Goal: Check status

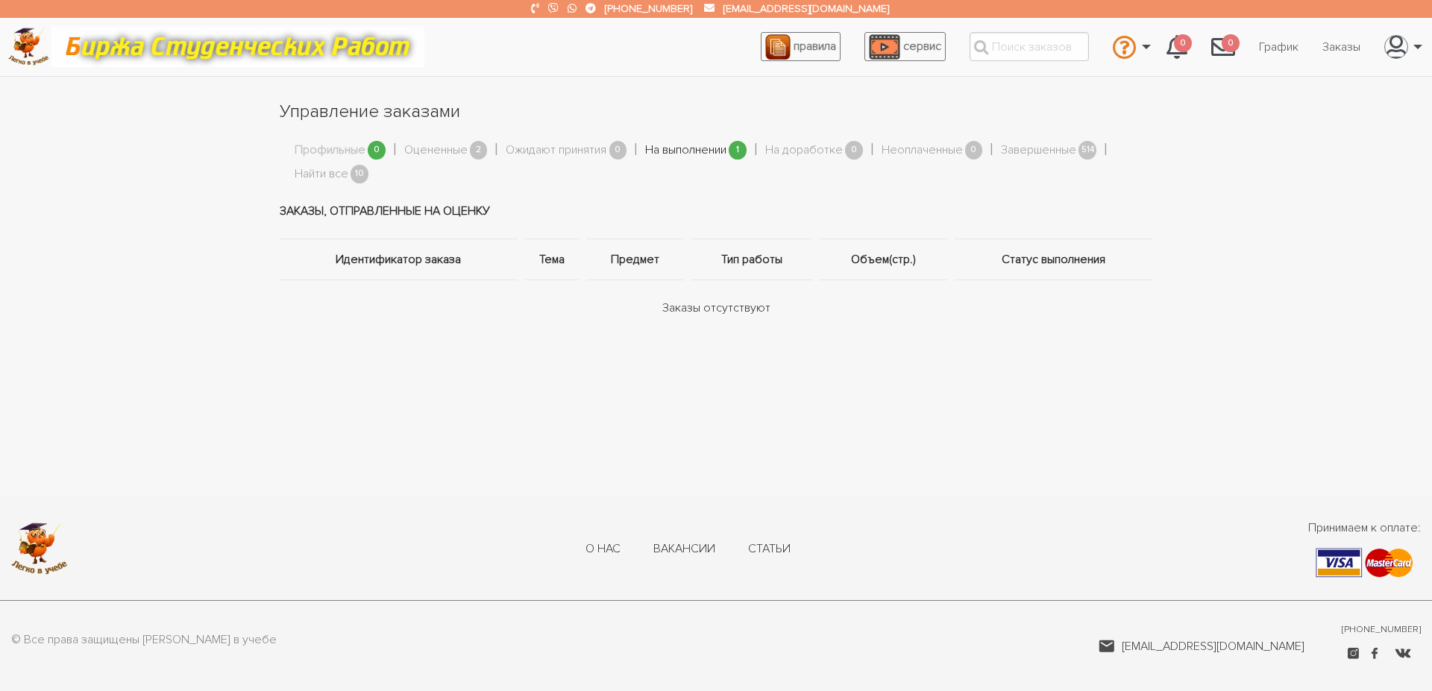
click at [669, 152] on link "На выполнении" at bounding box center [685, 150] width 81 height 19
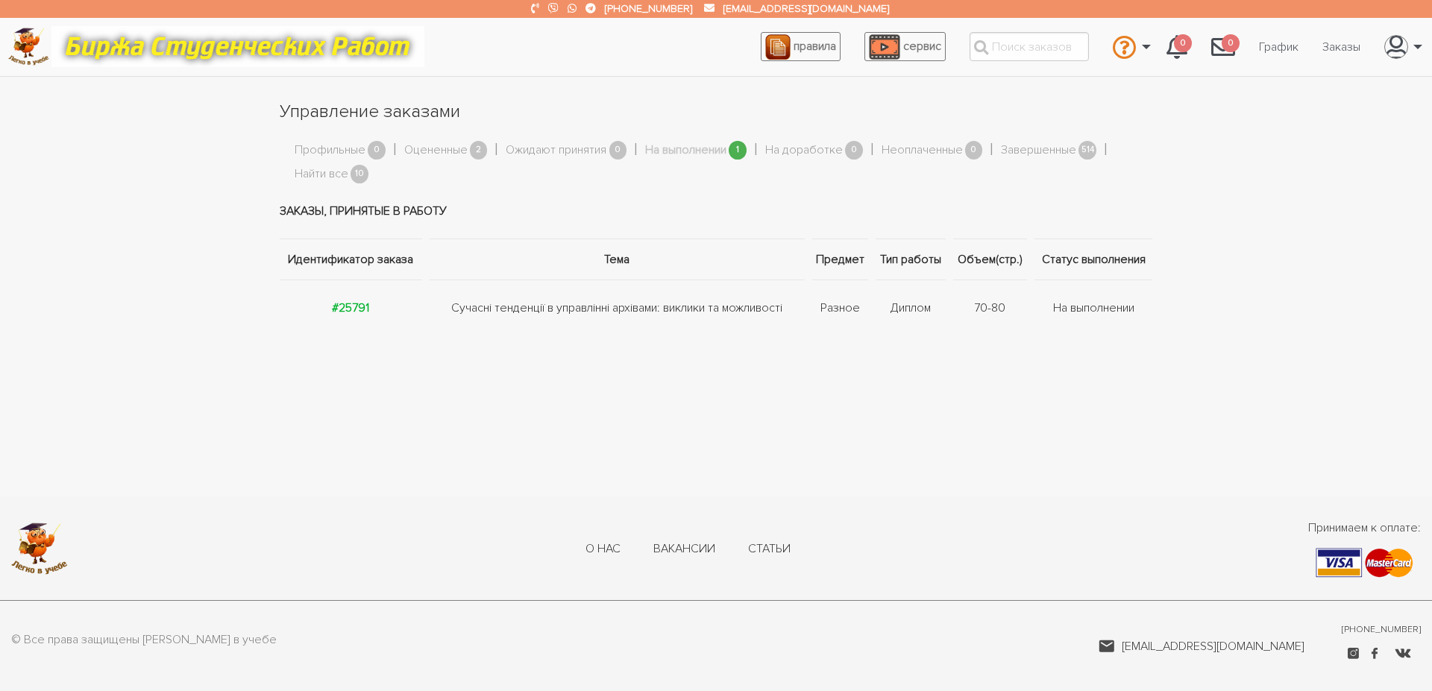
click at [524, 315] on td "Сучасні тенденції в управлінні архівами: виклики та можливості" at bounding box center [617, 308] width 383 height 56
click at [348, 308] on strong "#25791" at bounding box center [350, 308] width 37 height 15
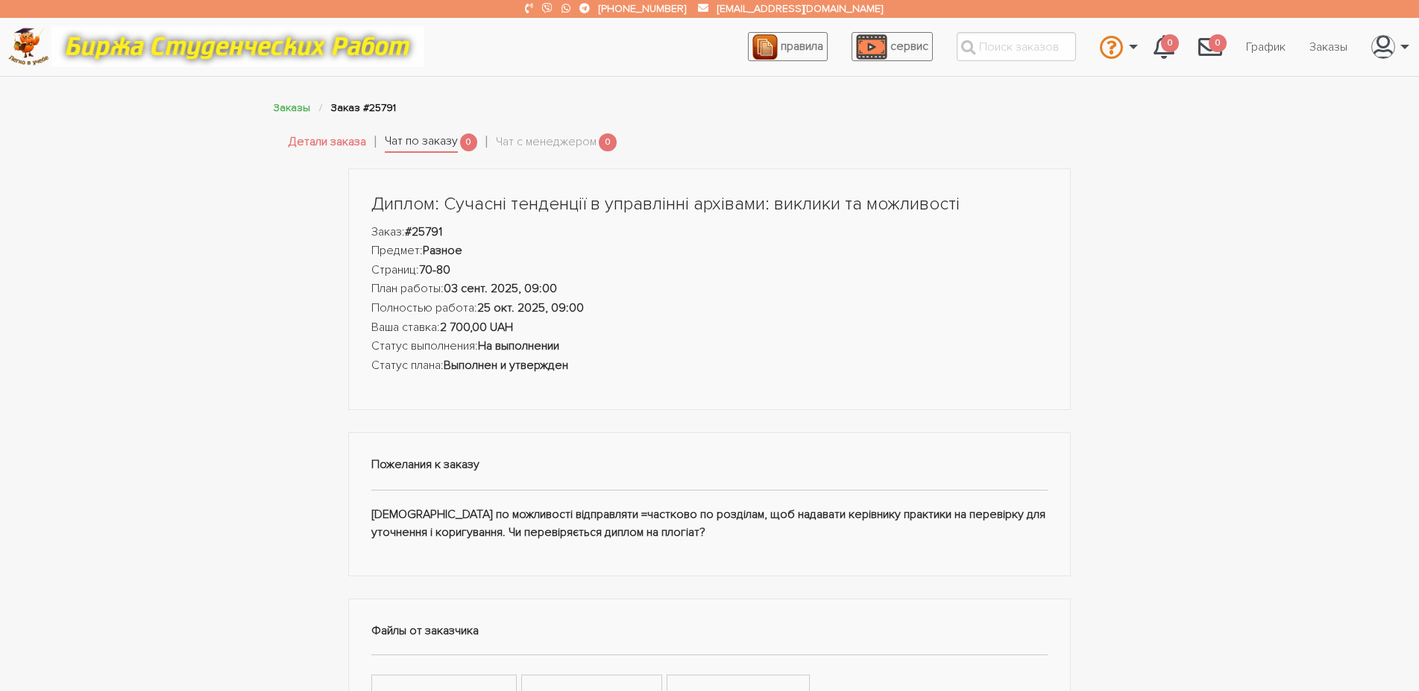
click at [424, 143] on link "Чат по заказу" at bounding box center [421, 142] width 73 height 21
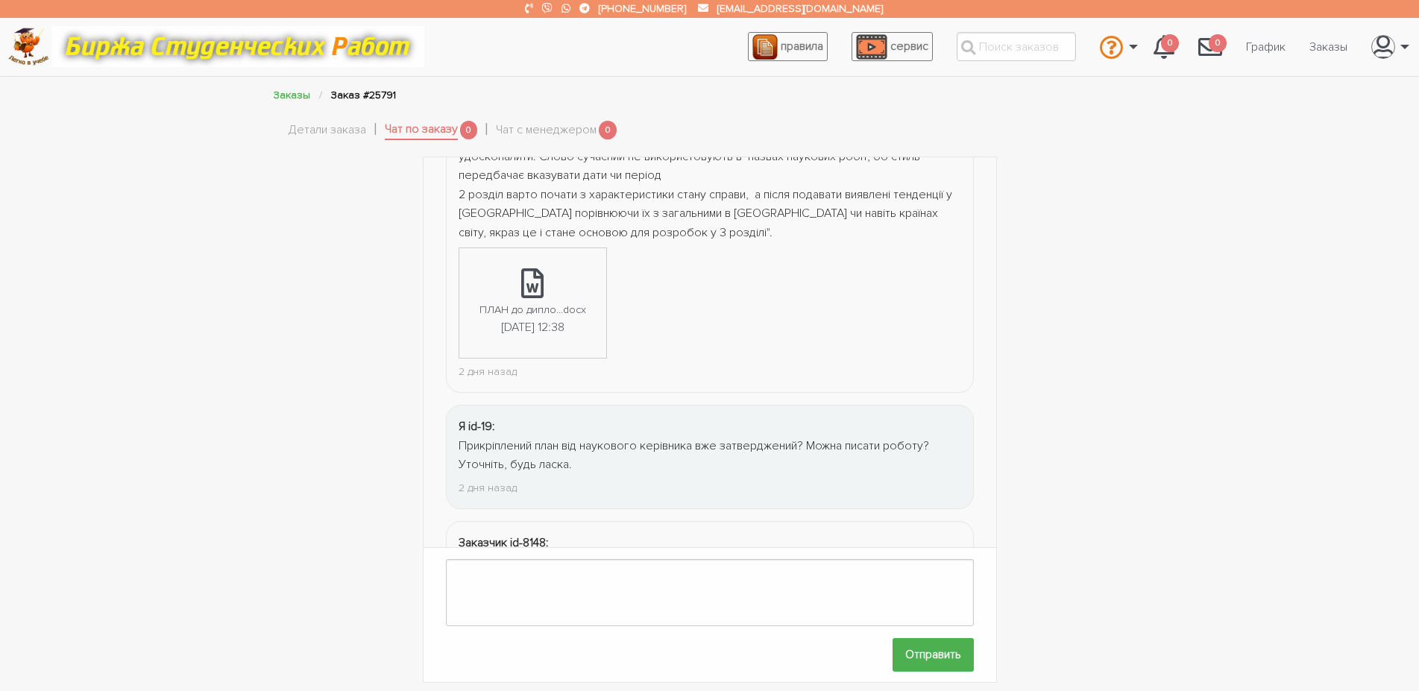
scroll to position [553, 0]
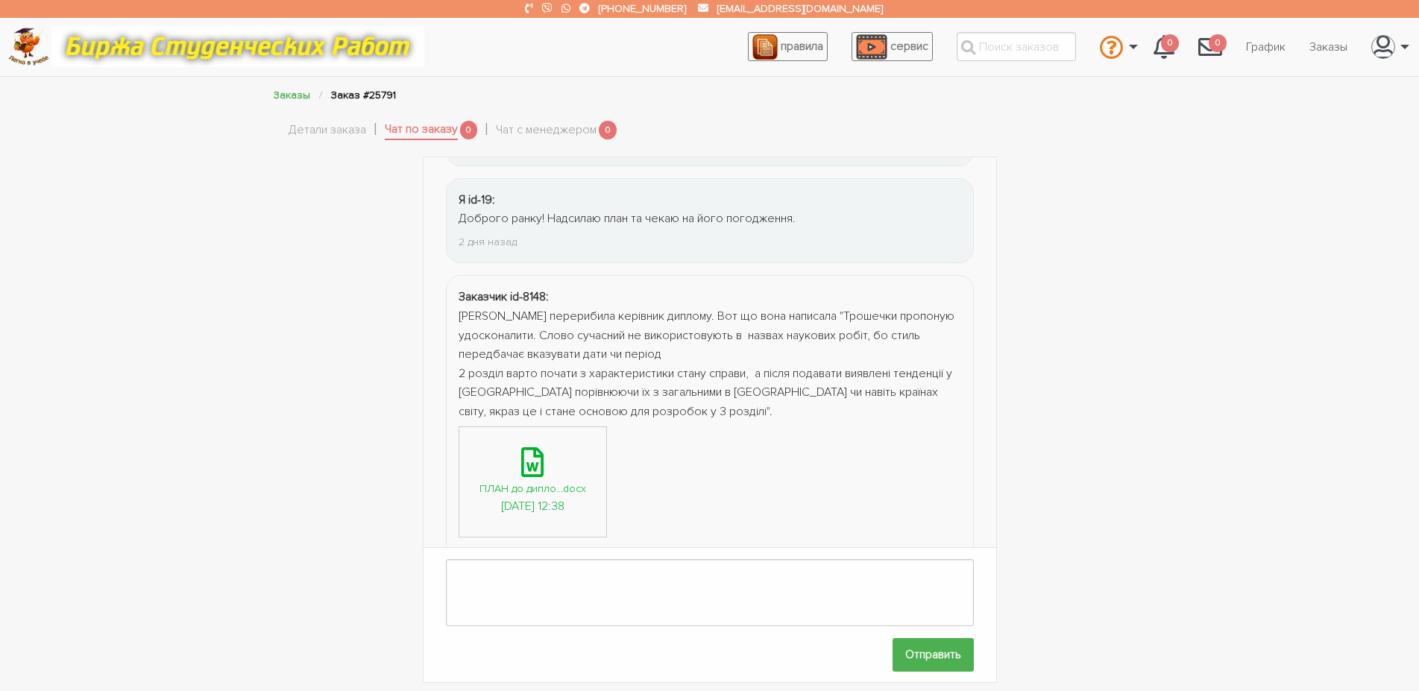
click at [540, 464] on icon at bounding box center [532, 462] width 22 height 30
click at [318, 136] on link "Детали заказа" at bounding box center [328, 130] width 78 height 19
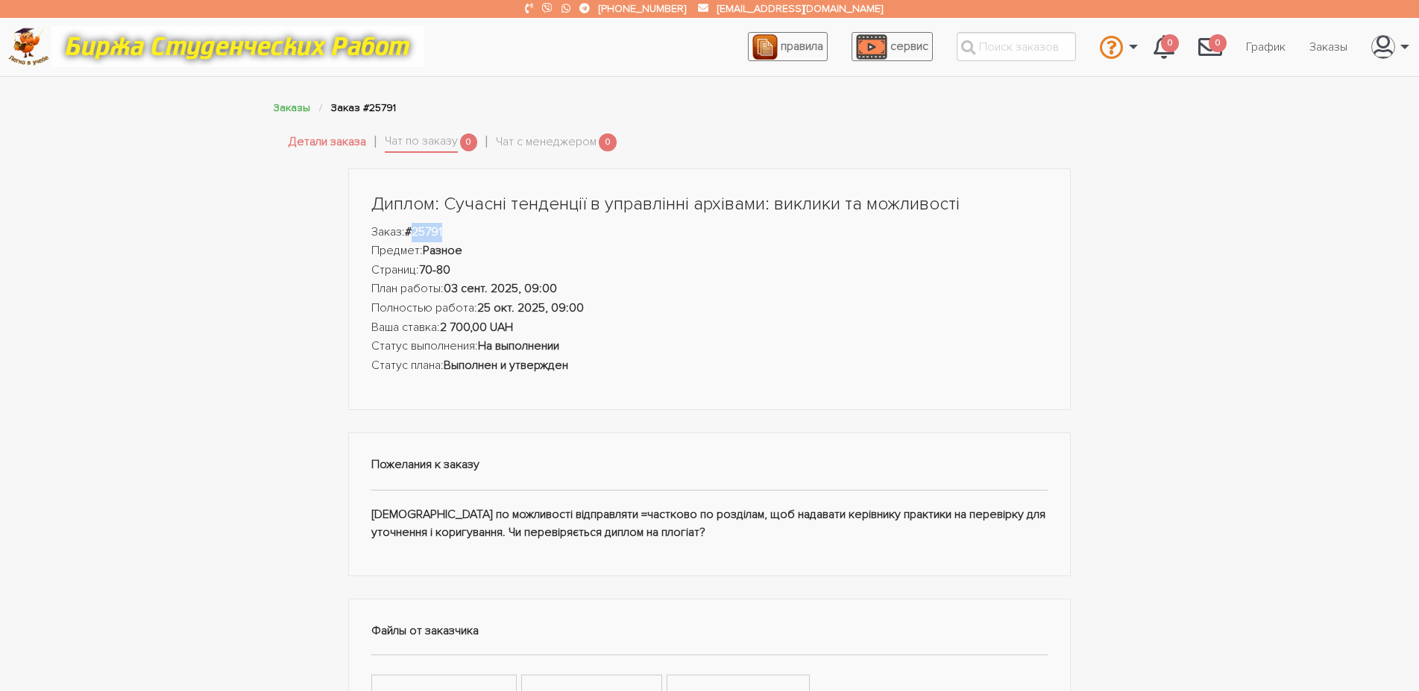
drag, startPoint x: 417, startPoint y: 227, endPoint x: 450, endPoint y: 227, distance: 33.6
click at [450, 227] on li "Заказ: #25791" at bounding box center [709, 232] width 677 height 19
copy strong "25791"
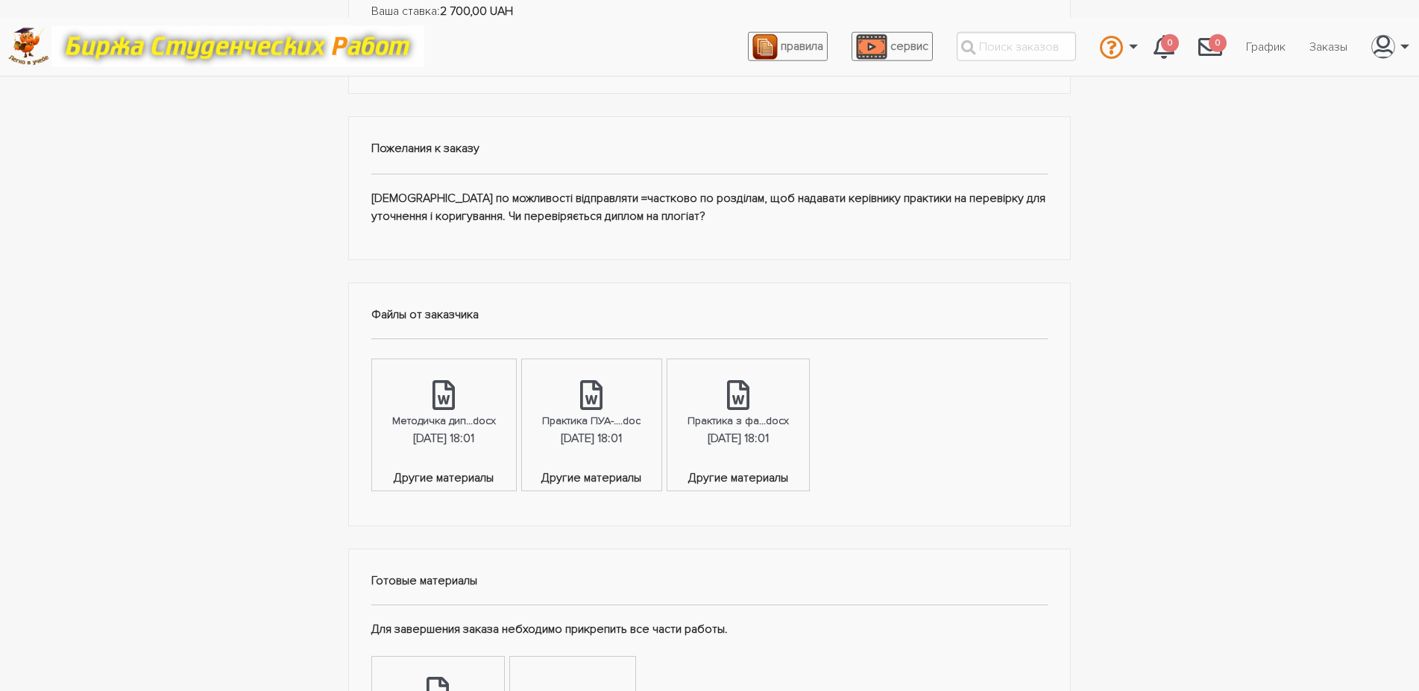
scroll to position [380, 0]
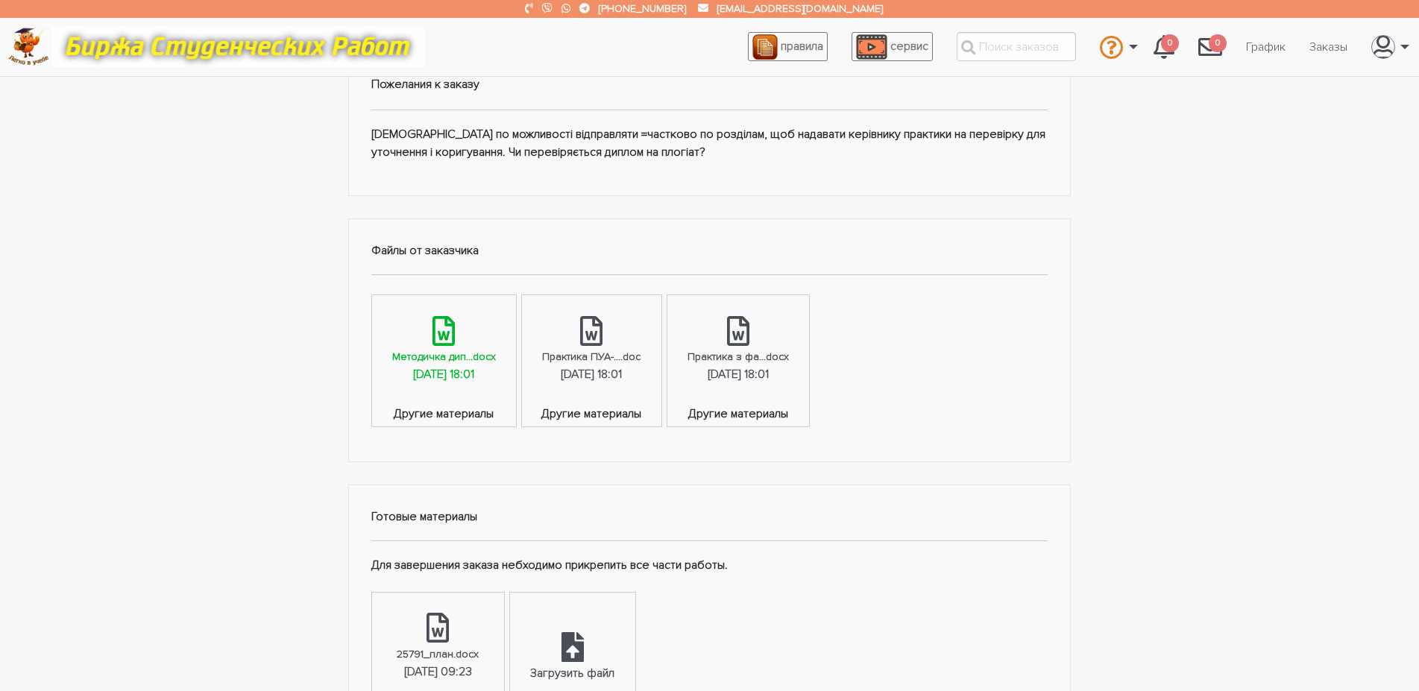
click at [441, 340] on icon at bounding box center [443, 331] width 22 height 30
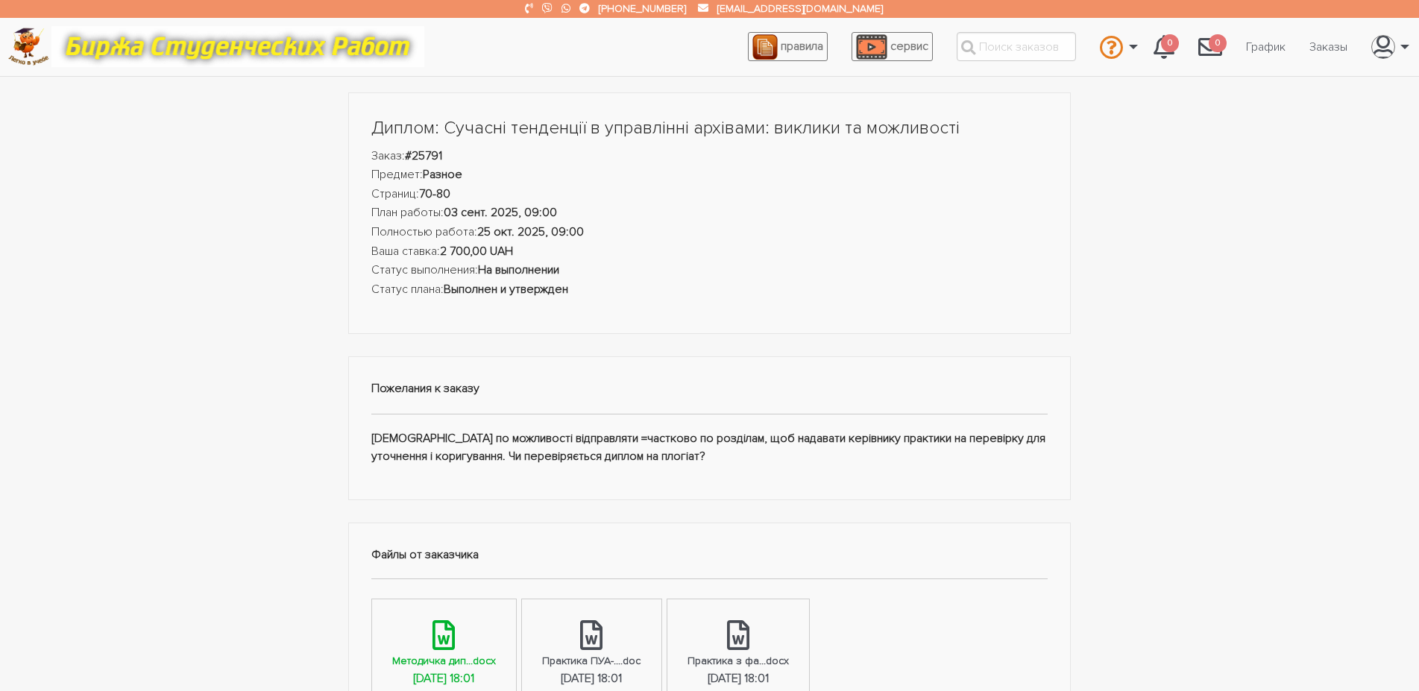
scroll to position [0, 0]
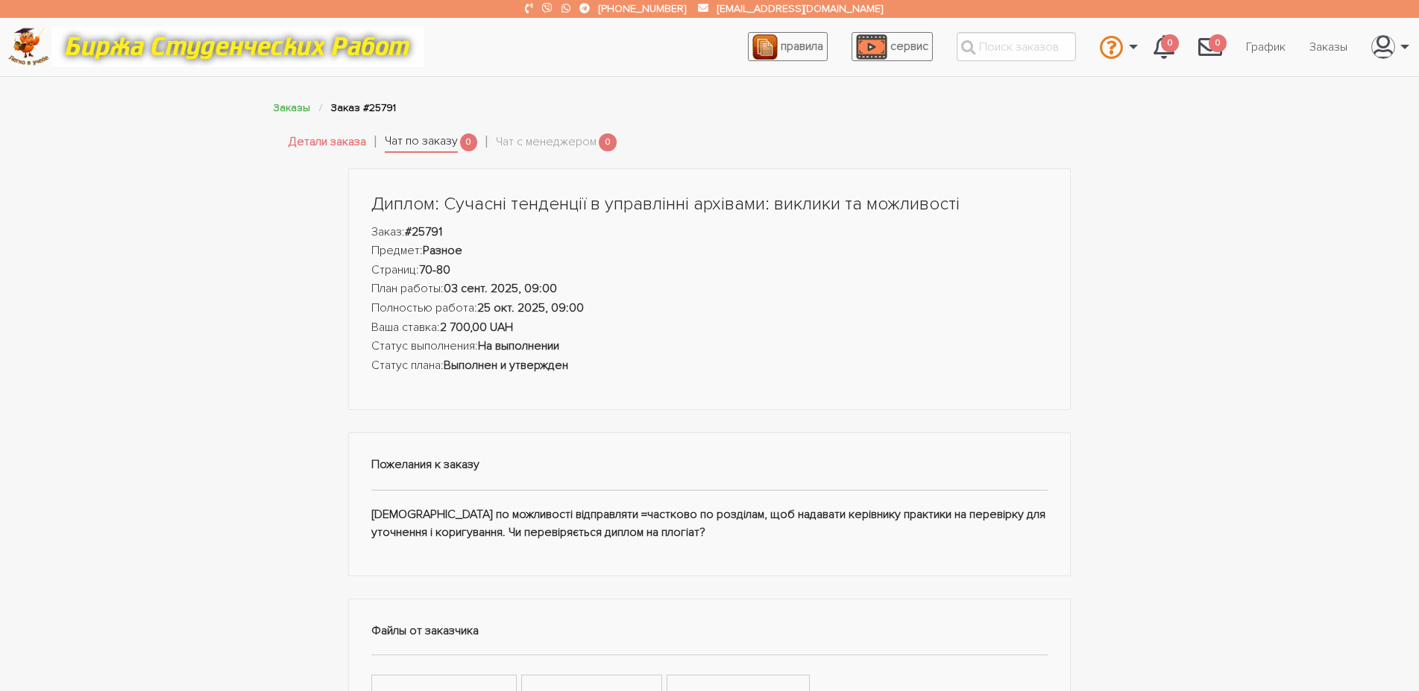
click at [409, 139] on link "Чат по заказу" at bounding box center [421, 142] width 73 height 21
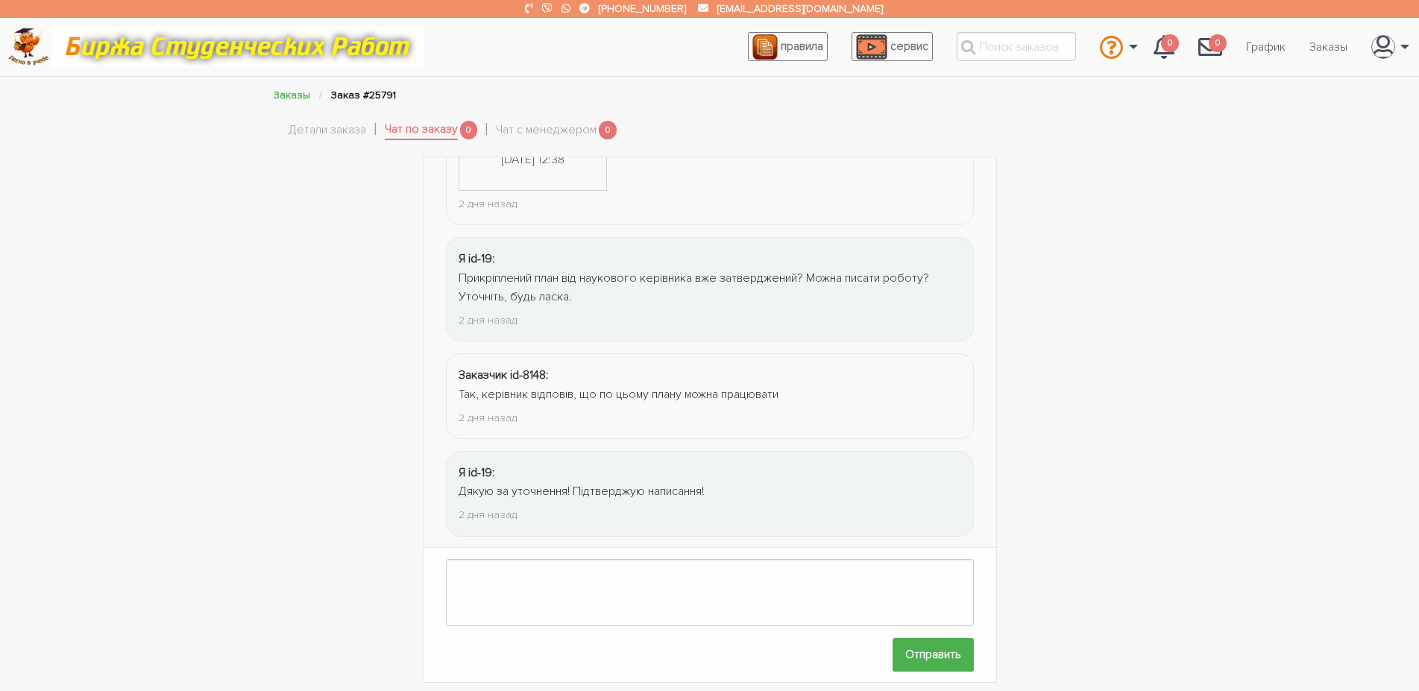
scroll to position [553, 0]
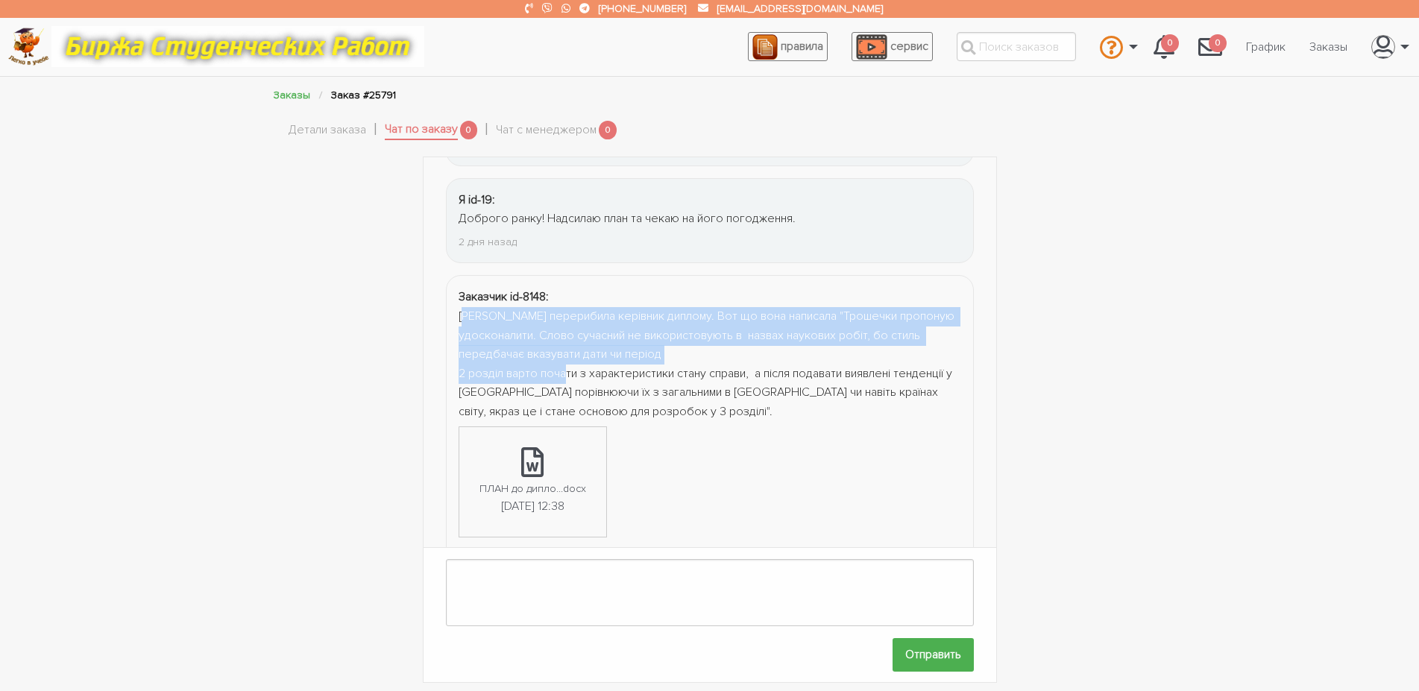
drag, startPoint x: 462, startPoint y: 311, endPoint x: 606, endPoint y: 367, distance: 155.1
click at [606, 367] on div "Торхи перерибила керівник диплому. Вот що вона написала "Трошечки пропоную удос…" at bounding box center [710, 364] width 503 height 115
click at [599, 371] on div "Торхи перерибила керівник диплому. Вот що вона написала "Трошечки пропоную удос…" at bounding box center [710, 364] width 503 height 115
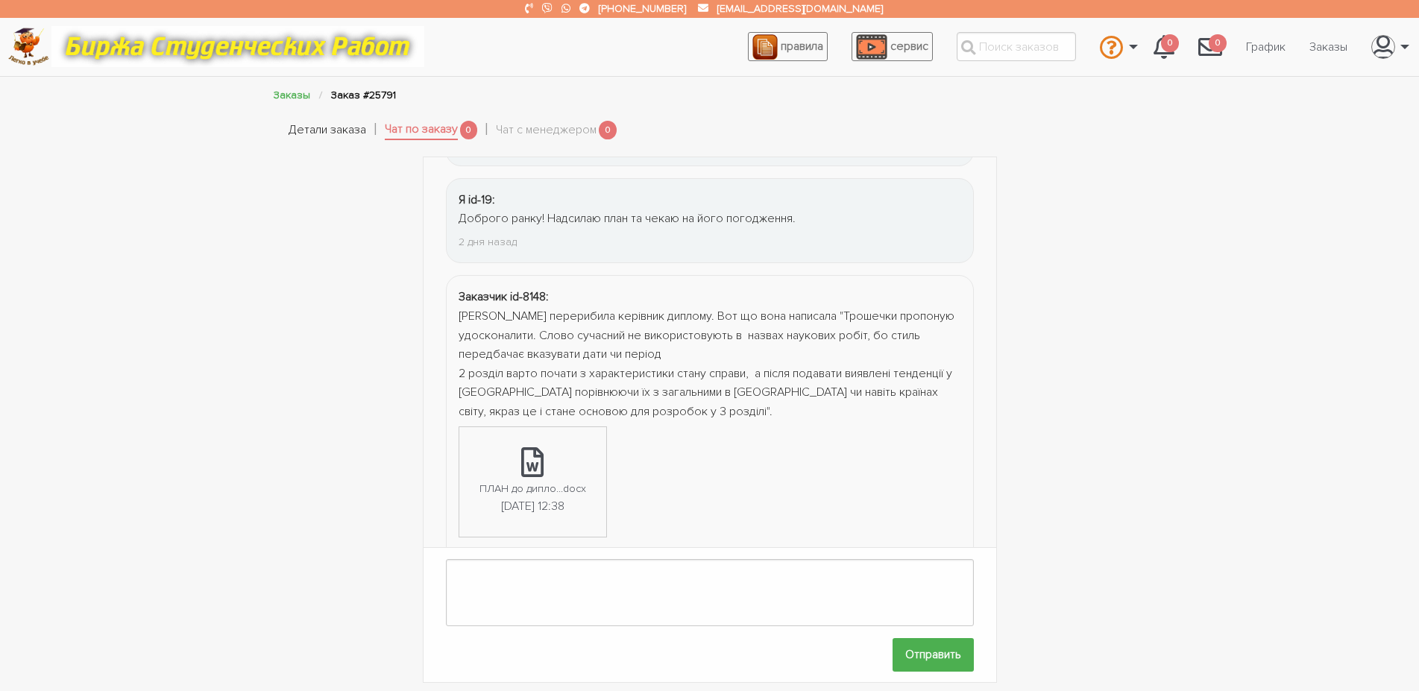
click at [334, 125] on link "Детали заказа" at bounding box center [328, 130] width 78 height 19
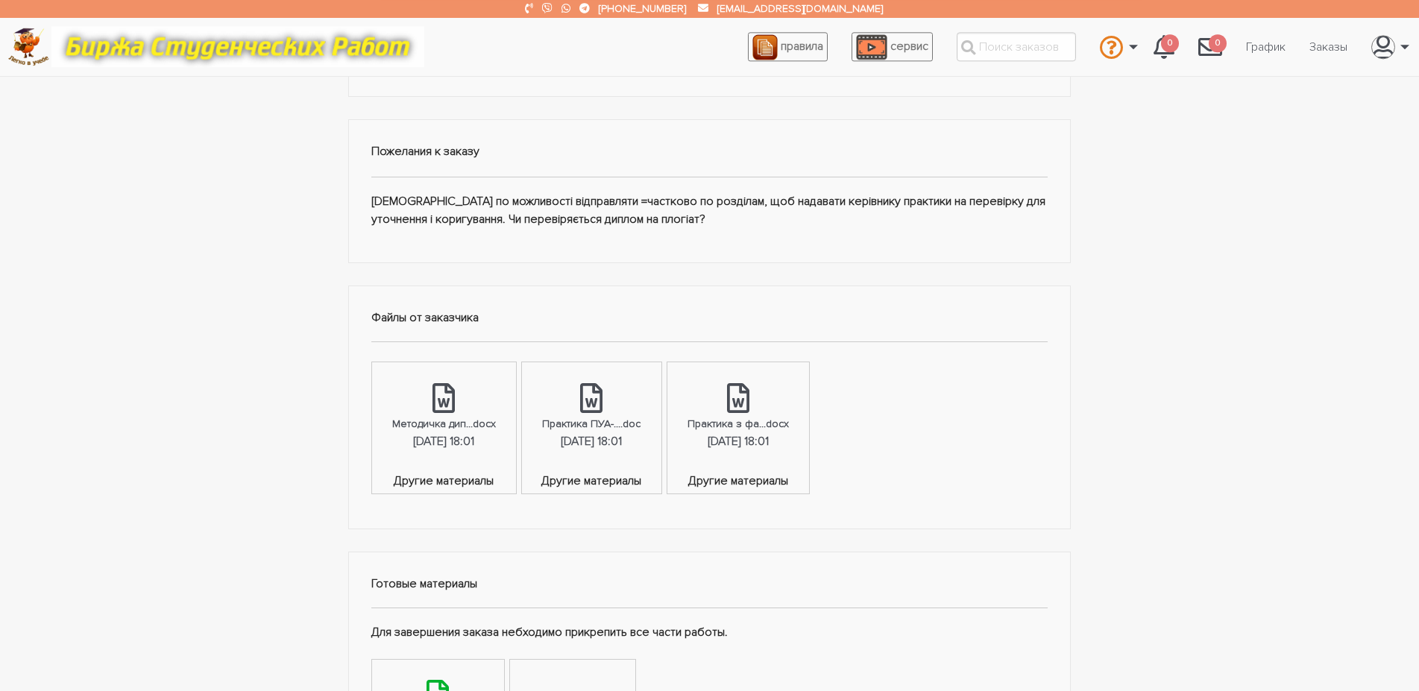
scroll to position [304, 0]
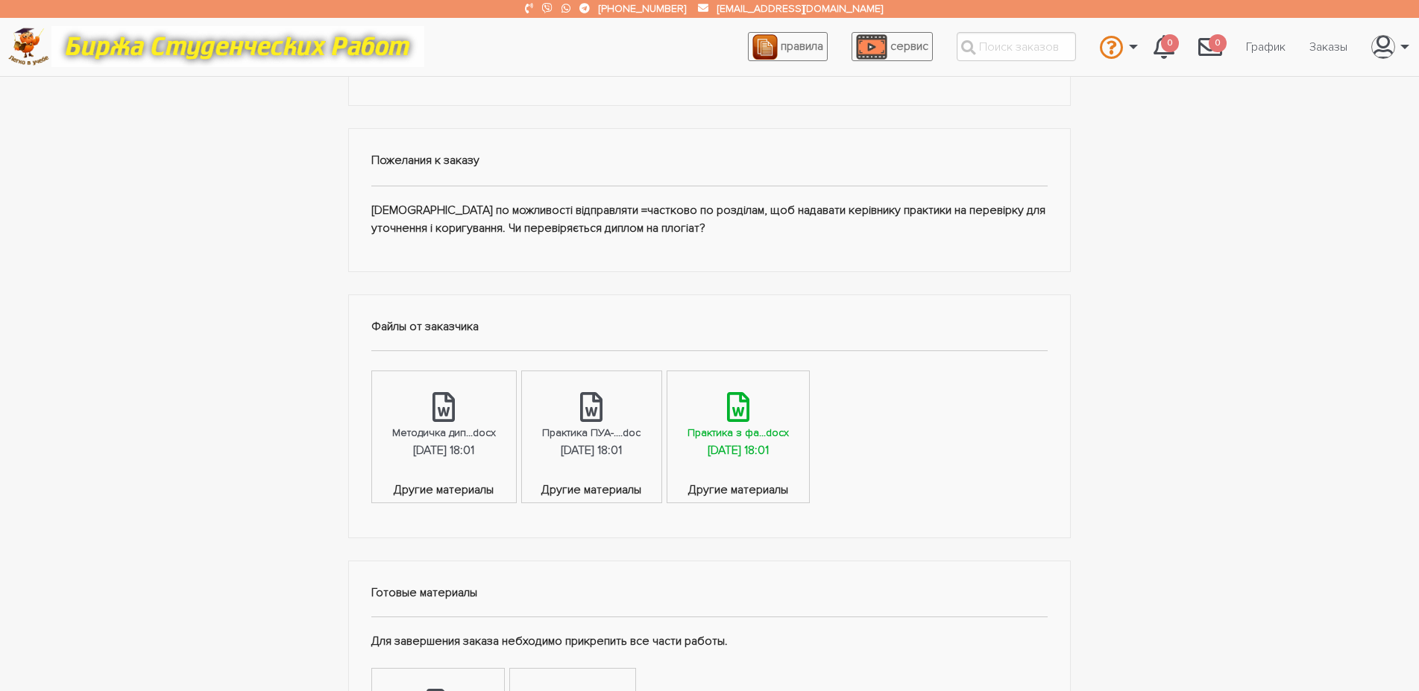
click at [769, 441] on div "01.09.2025, 18:01" at bounding box center [738, 450] width 61 height 19
